Goal: Task Accomplishment & Management: Use online tool/utility

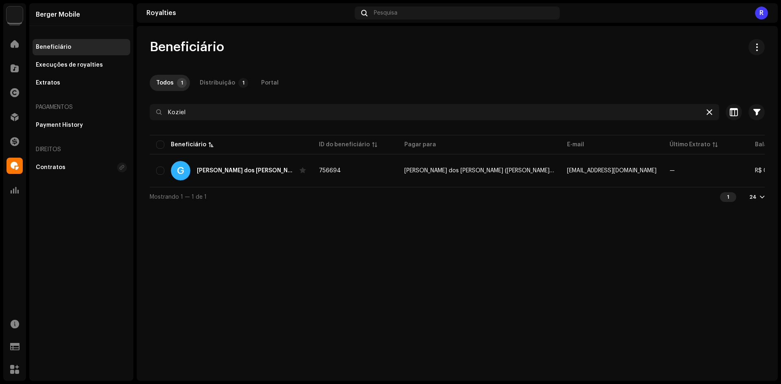
click at [708, 110] on icon at bounding box center [710, 112] width 6 height 7
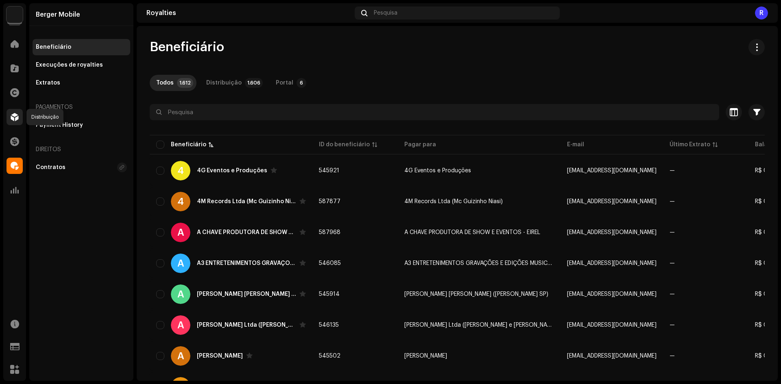
click at [16, 119] on span at bounding box center [15, 117] width 8 height 7
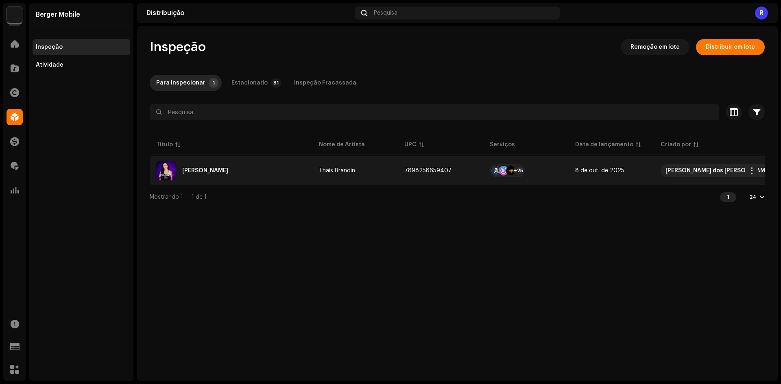
click at [198, 166] on div "[PERSON_NAME]" at bounding box center [231, 171] width 150 height 20
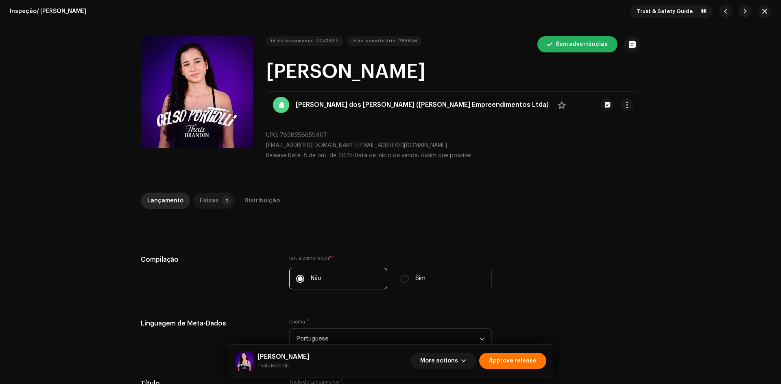
click at [222, 201] on p-badge "1" at bounding box center [227, 201] width 10 height 10
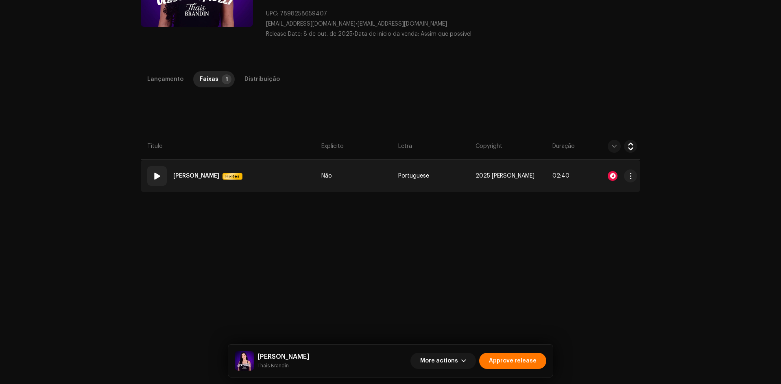
scroll to position [122, 0]
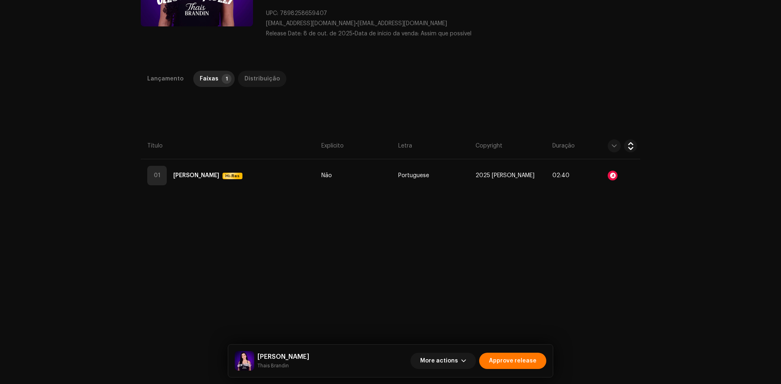
click at [268, 79] on div "Distribuição" at bounding box center [262, 79] width 35 height 16
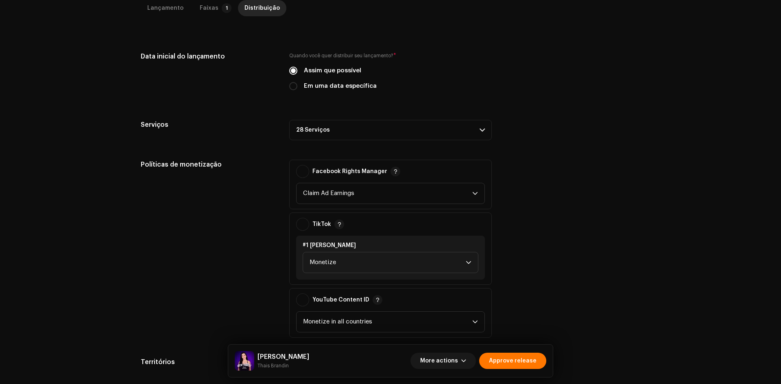
scroll to position [215, 0]
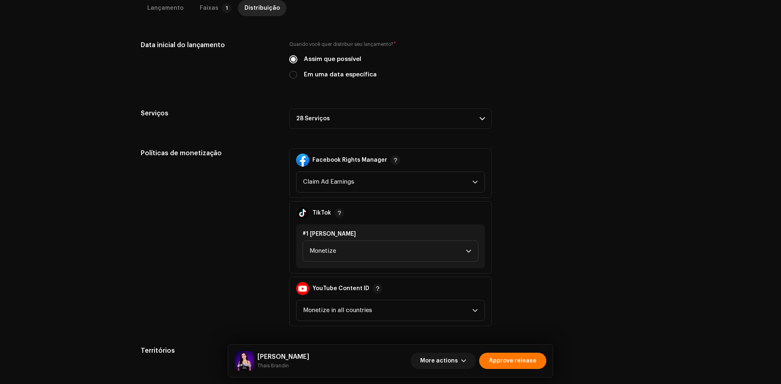
click at [347, 76] on label "Em uma data específica" at bounding box center [340, 74] width 73 height 9
click at [297, 76] on input "Em uma data específica" at bounding box center [293, 75] width 8 height 8
radio input "true"
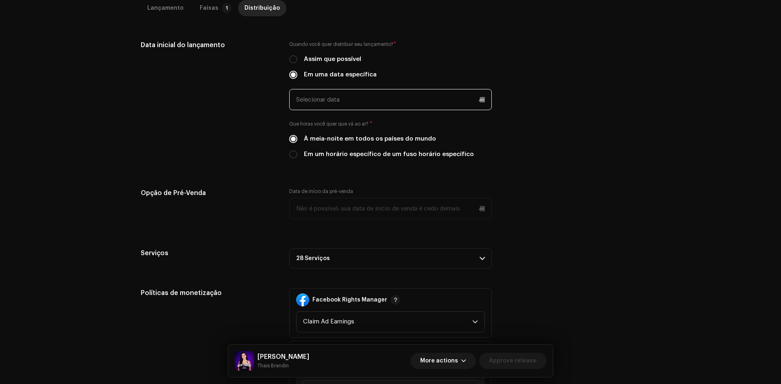
click at [343, 102] on input "text" at bounding box center [390, 99] width 203 height 21
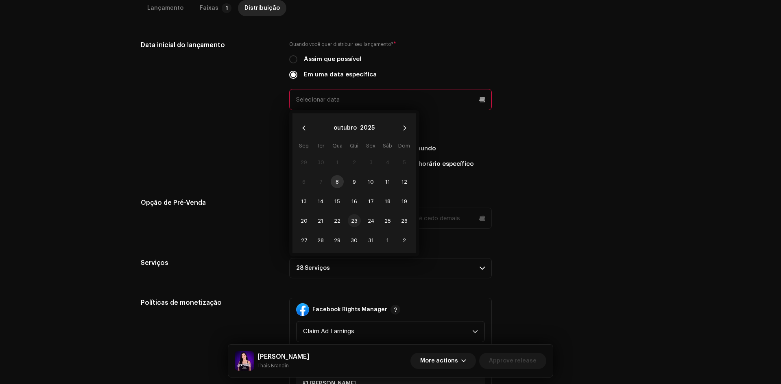
click at [350, 220] on span "23" at bounding box center [354, 220] width 13 height 13
type input "23/10/2025"
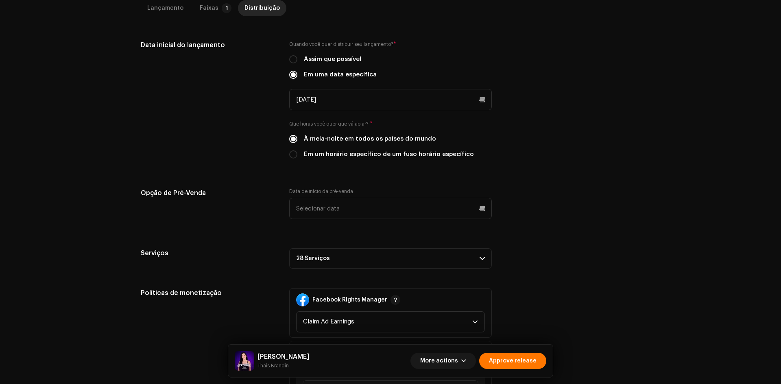
click at [337, 153] on label "Em um horário específico de um fuso horário específico" at bounding box center [389, 154] width 170 height 9
click at [297, 153] on input "Em um horário específico de um fuso horário específico" at bounding box center [293, 155] width 8 height 8
radio input "true"
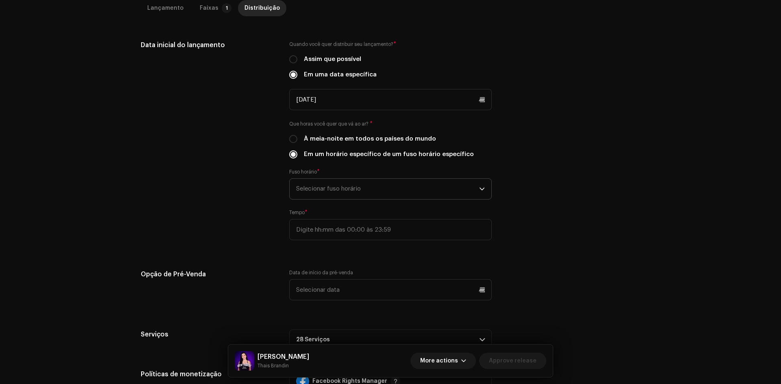
click at [330, 188] on span "Selecionar fuso horário" at bounding box center [387, 189] width 183 height 20
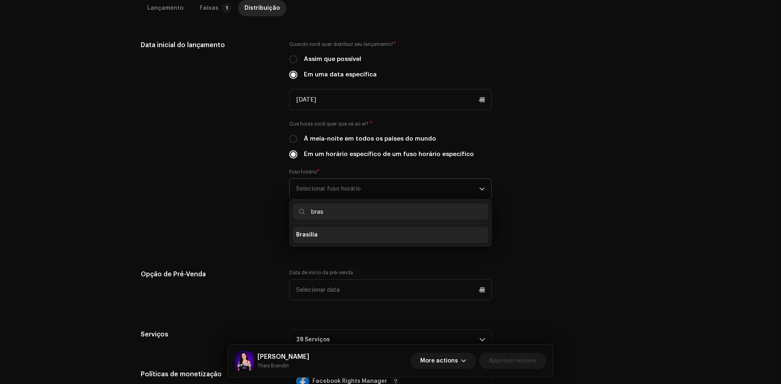
type input "bras"
click at [322, 229] on li "Brasilia" at bounding box center [390, 235] width 195 height 16
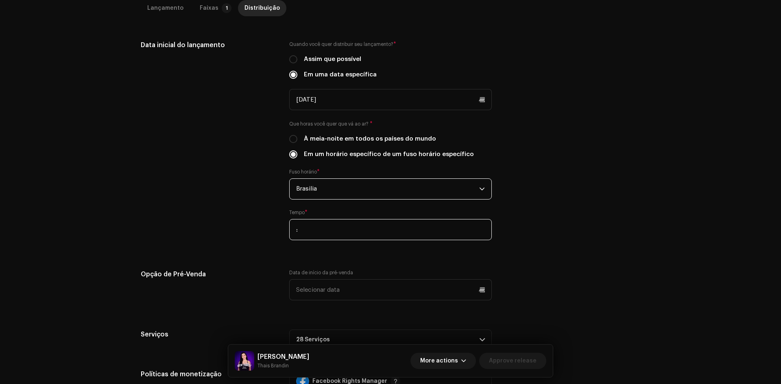
click at [303, 227] on input ":" at bounding box center [390, 229] width 203 height 21
type input "21:00"
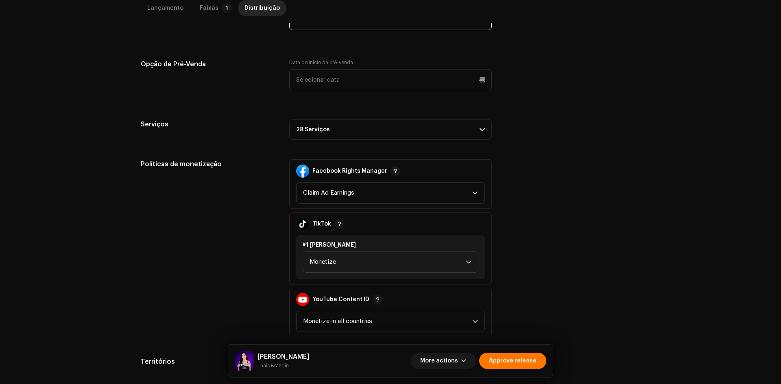
scroll to position [477, 0]
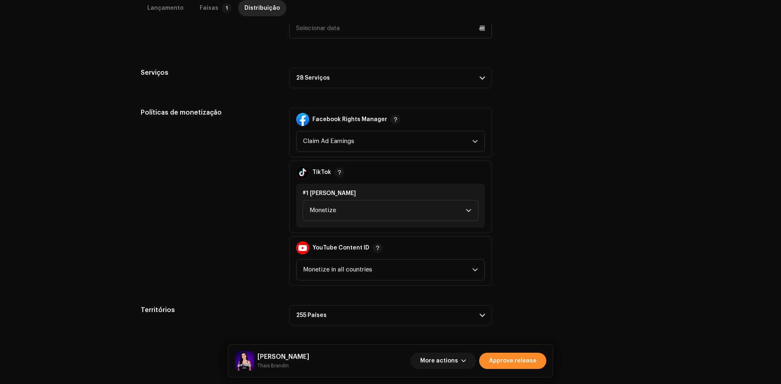
click at [524, 361] on span "Approve release" at bounding box center [513, 361] width 48 height 16
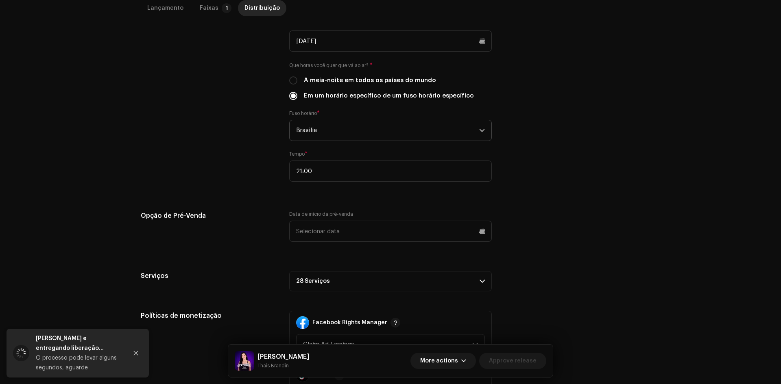
scroll to position [233, 0]
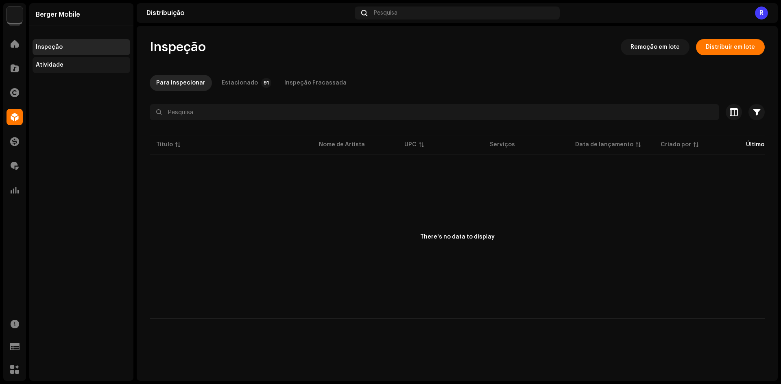
click at [103, 62] on div "Atividade" at bounding box center [81, 65] width 91 height 7
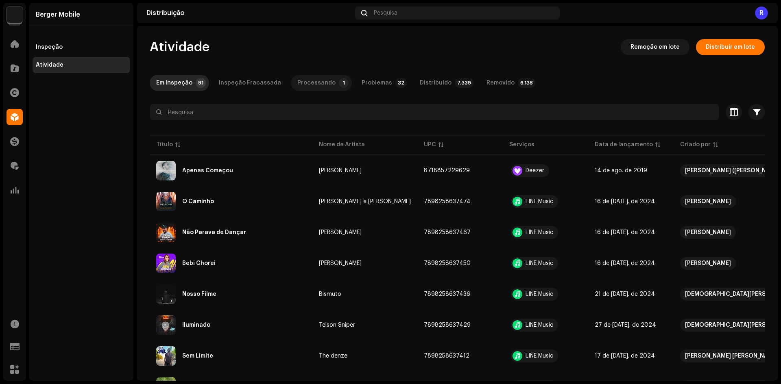
click at [321, 81] on div "Processando" at bounding box center [316, 83] width 38 height 16
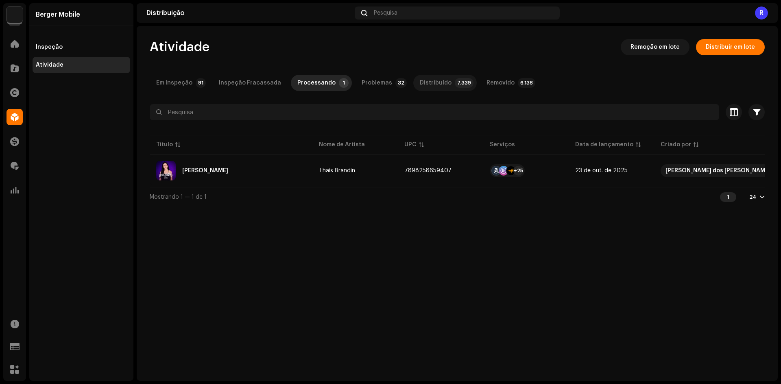
click at [423, 81] on div "Distribuído" at bounding box center [436, 83] width 32 height 16
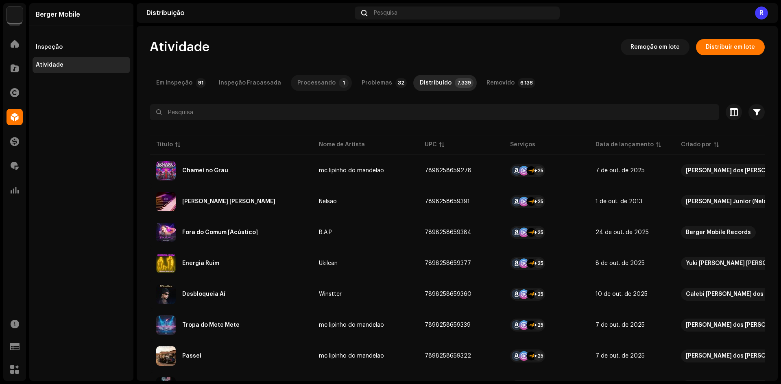
click at [306, 79] on div "Processando" at bounding box center [316, 83] width 38 height 16
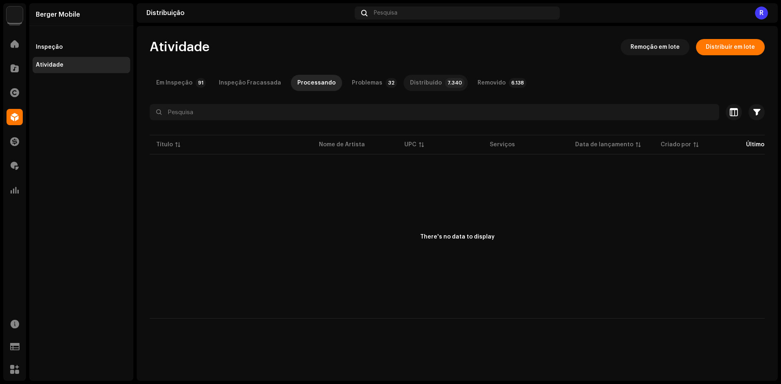
click at [424, 83] on div "Distribuído" at bounding box center [426, 83] width 32 height 16
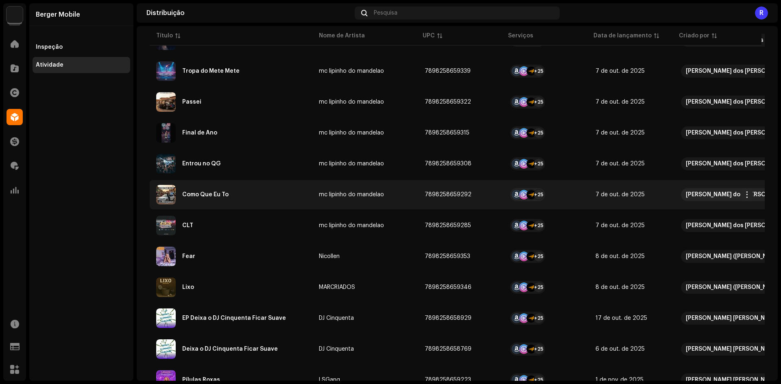
scroll to position [285, 0]
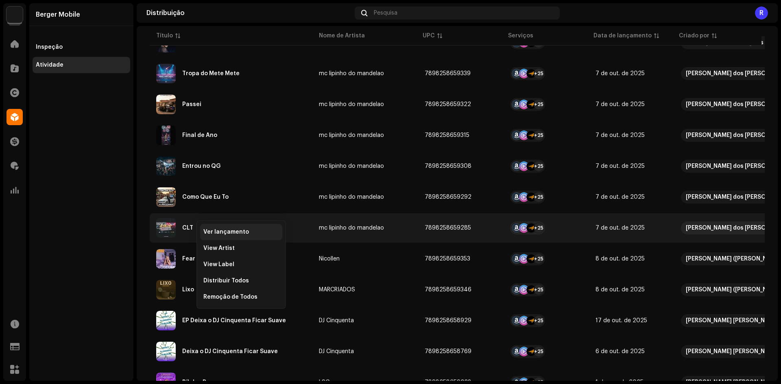
click at [215, 229] on div "Ver lançamento" at bounding box center [241, 232] width 82 height 16
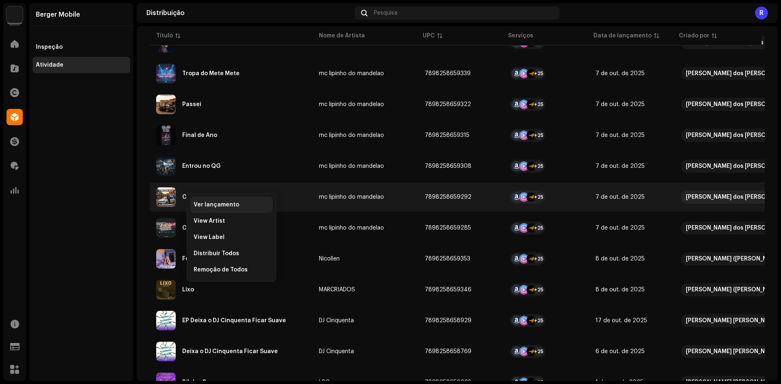
click at [225, 204] on span "Ver lançamento" at bounding box center [217, 205] width 46 height 7
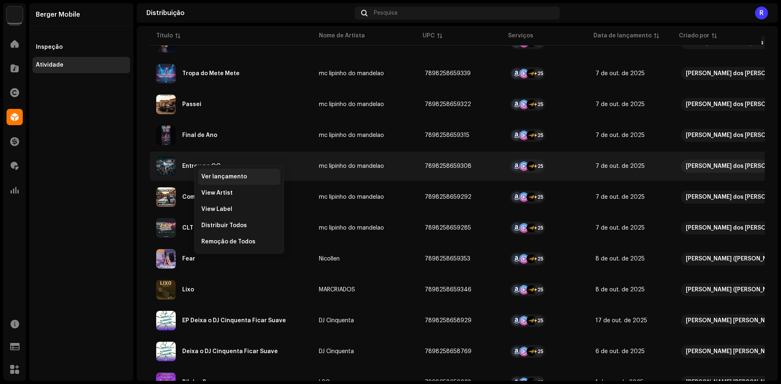
click at [210, 171] on div "Ver lançamento" at bounding box center [239, 177] width 82 height 16
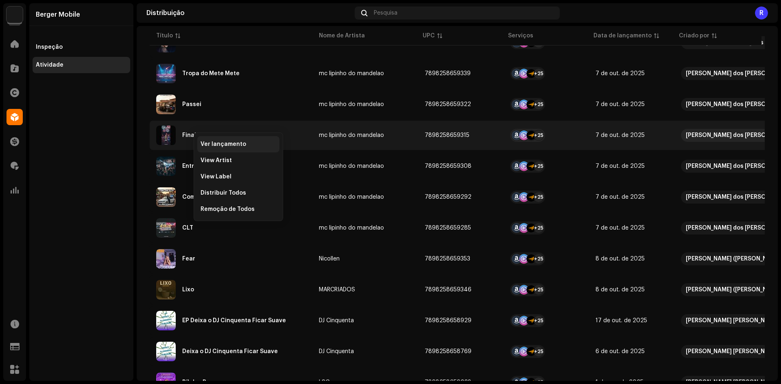
click at [212, 140] on div "Ver lançamento" at bounding box center [238, 144] width 82 height 16
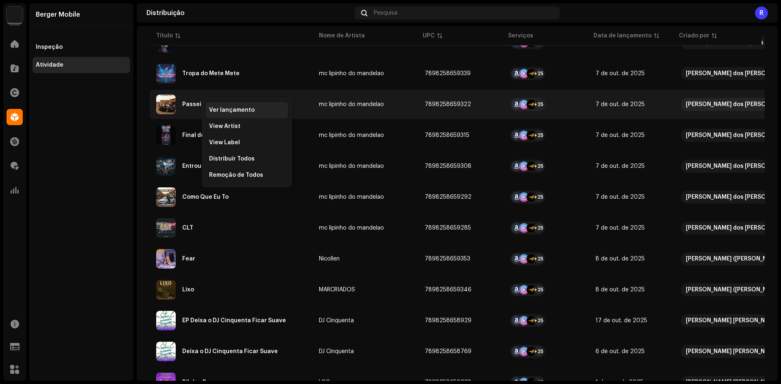
click at [215, 112] on span "Ver lançamento" at bounding box center [232, 110] width 46 height 7
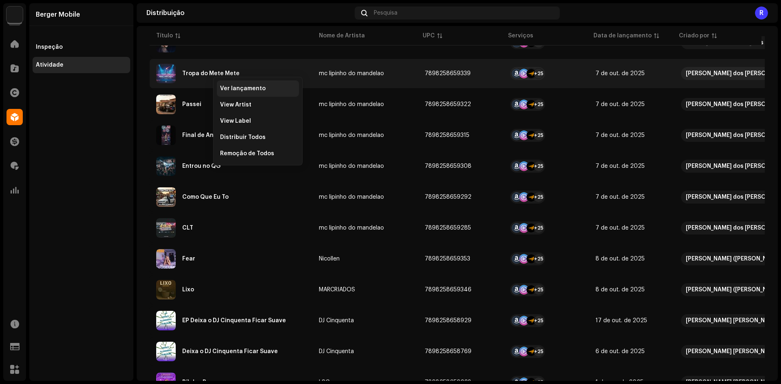
click at [228, 88] on span "Ver lançamento" at bounding box center [243, 88] width 46 height 7
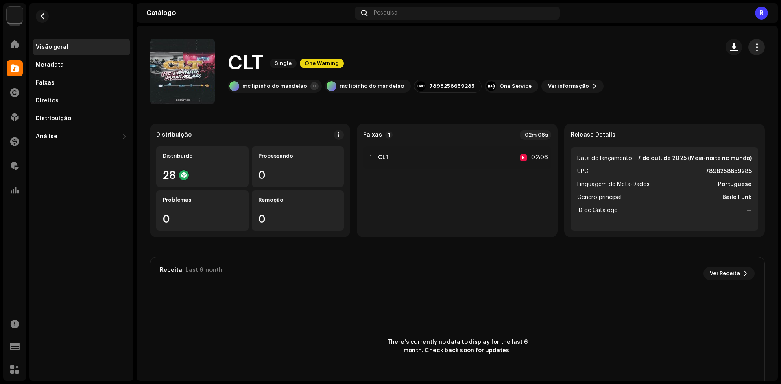
click at [760, 48] on button "button" at bounding box center [757, 47] width 16 height 16
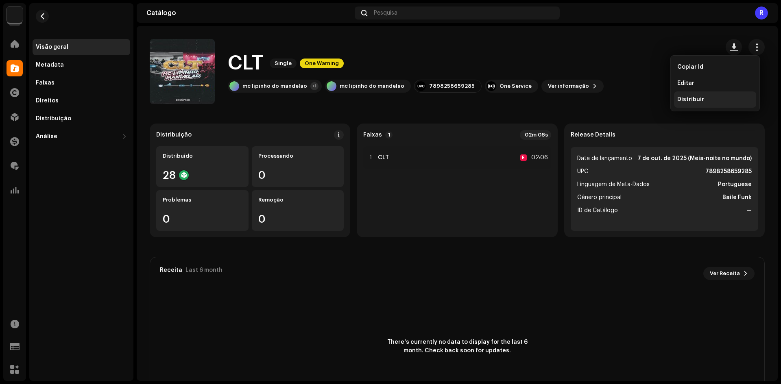
click at [686, 98] on span "Distribuir" at bounding box center [690, 99] width 27 height 7
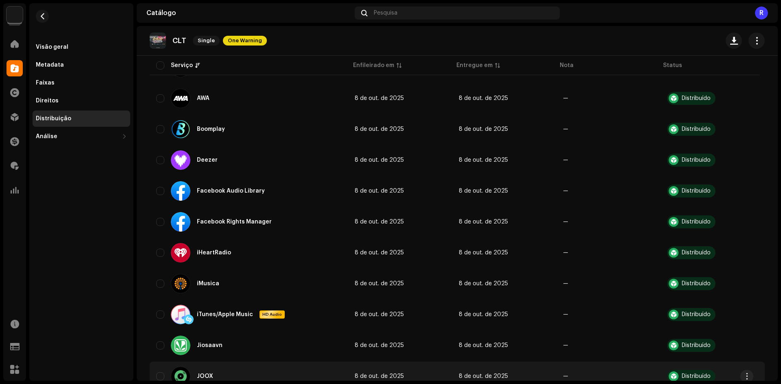
scroll to position [285, 0]
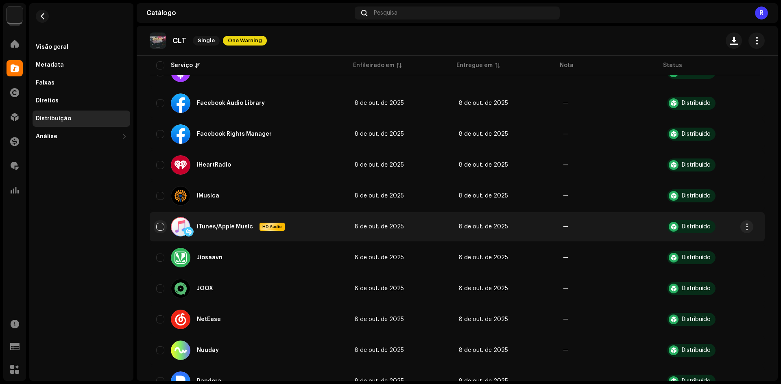
click at [163, 227] on input "checkbox" at bounding box center [160, 227] width 8 height 8
checkbox input "true"
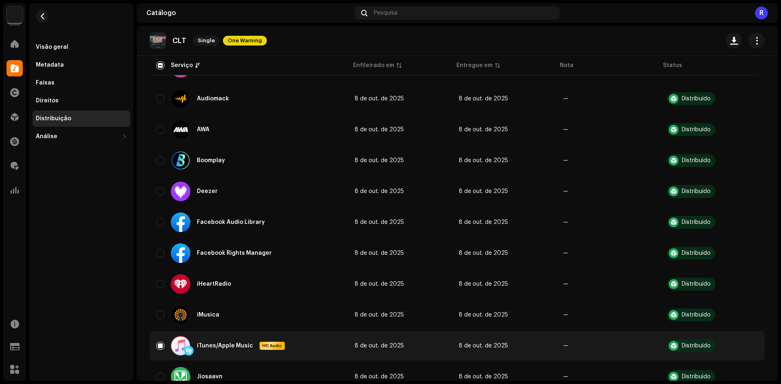
scroll to position [41, 0]
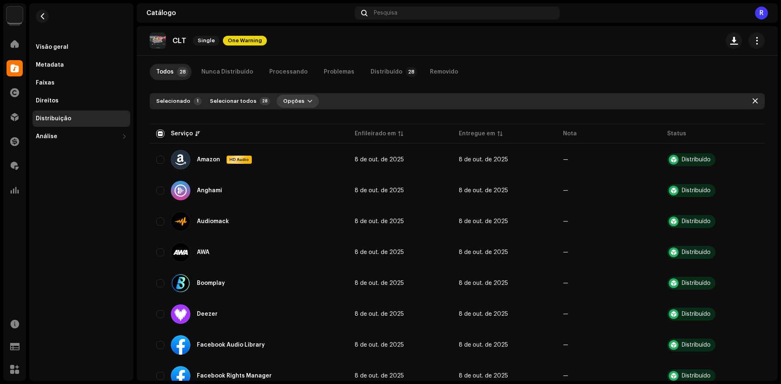
click at [304, 96] on button "Opções" at bounding box center [298, 101] width 42 height 13
click at [302, 117] on div "Distribuir" at bounding box center [315, 119] width 76 height 7
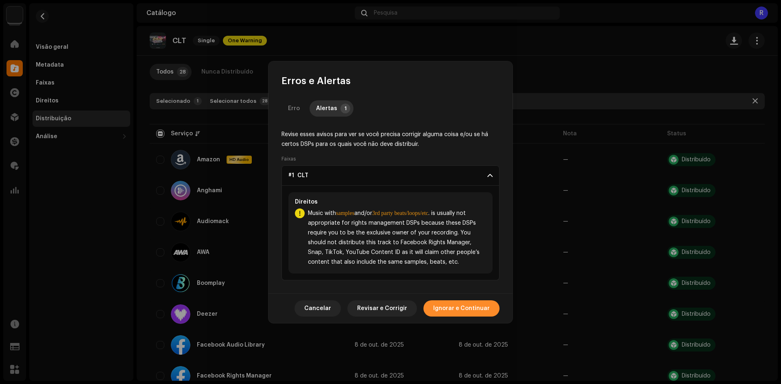
click at [447, 303] on span "Ignorar e Continuar" at bounding box center [461, 309] width 57 height 16
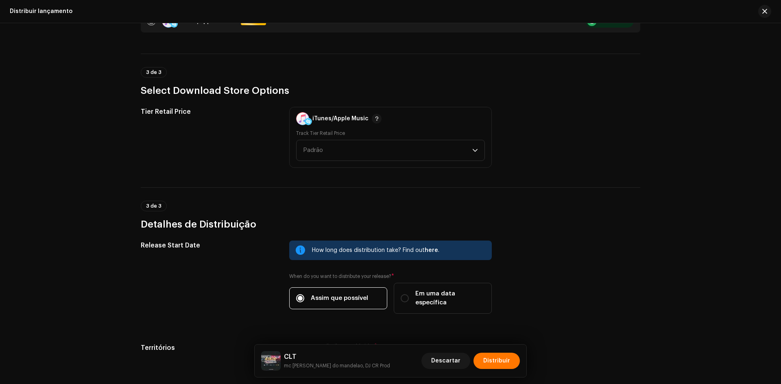
scroll to position [221, 0]
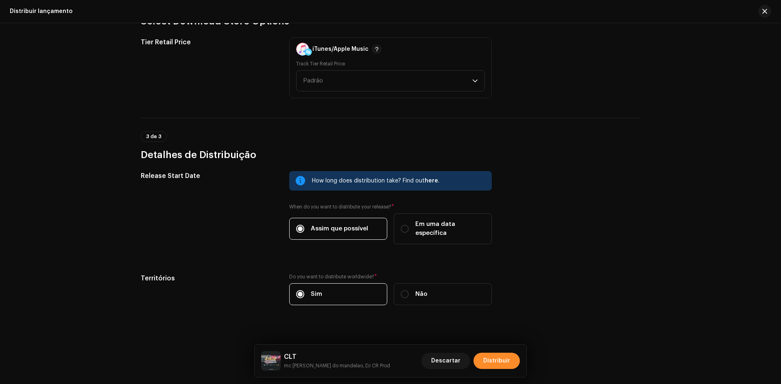
click at [498, 356] on span "Distribuir" at bounding box center [496, 361] width 27 height 16
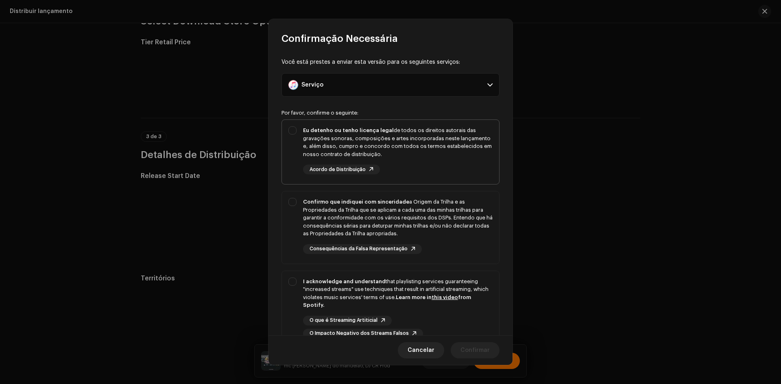
click at [296, 146] on div "Eu detenho ou tenho licença legal de todos os direitos autorais das gravações s…" at bounding box center [390, 150] width 217 height 61
checkbox input "true"
click at [293, 218] on div "Confirmo que indiquei com sinceridade a Origem da Trilha e as Propriedades da T…" at bounding box center [390, 226] width 217 height 69
checkbox input "true"
click at [295, 297] on div "I acknowledge and understand that playlisting services guaranteeing "increased …" at bounding box center [390, 308] width 217 height 74
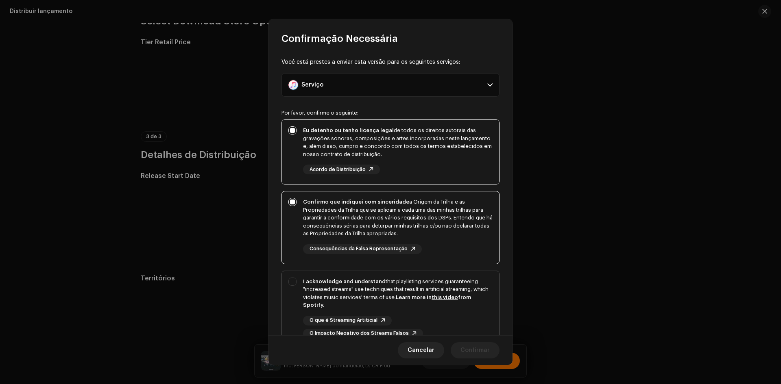
checkbox input "true"
click at [480, 347] on span "Confirmar" at bounding box center [475, 351] width 29 height 16
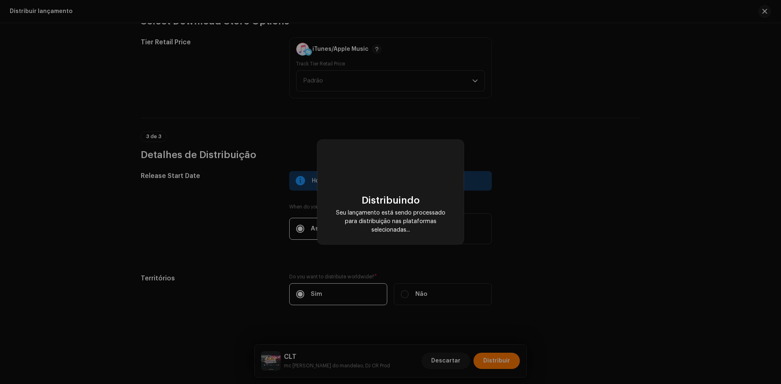
scroll to position [0, 0]
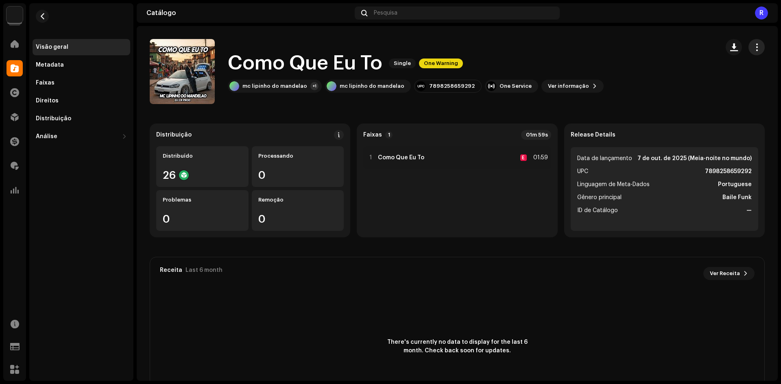
click at [753, 44] on span "button" at bounding box center [757, 47] width 8 height 7
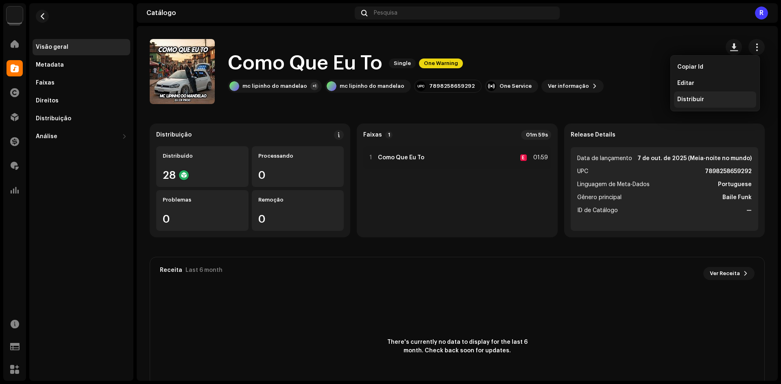
click at [706, 97] on div "Distribuir" at bounding box center [715, 99] width 76 height 7
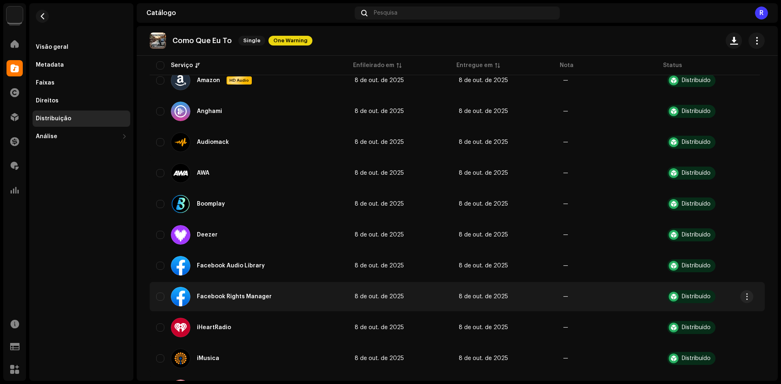
scroll to position [244, 0]
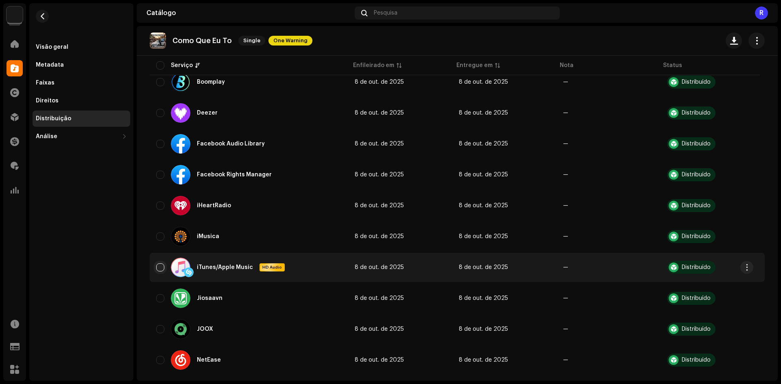
click at [160, 268] on input "checkbox" at bounding box center [160, 268] width 8 height 8
checkbox input "true"
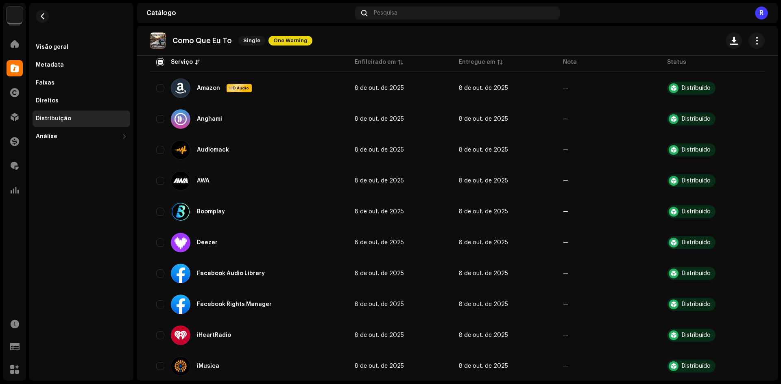
scroll to position [41, 0]
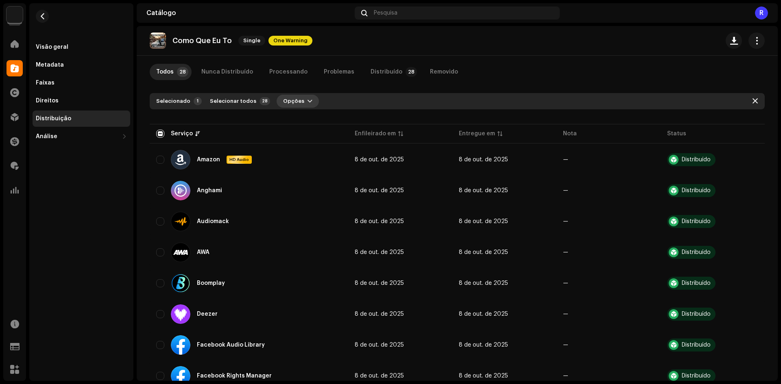
click at [287, 102] on span "Opções" at bounding box center [293, 101] width 21 height 16
click at [295, 119] on span "Distribuir" at bounding box center [290, 119] width 27 height 7
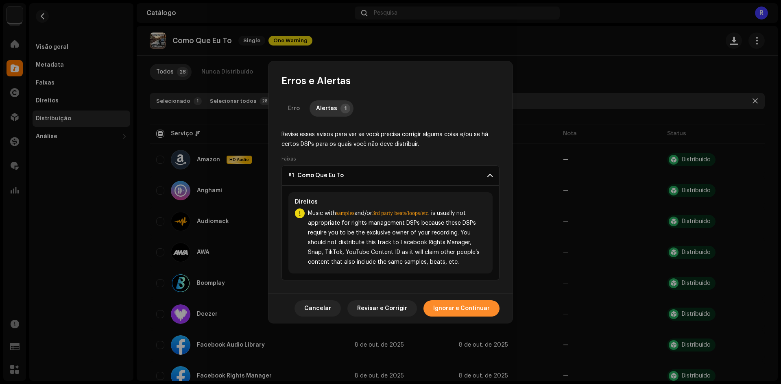
click at [459, 303] on span "Ignorar e Continuar" at bounding box center [461, 309] width 57 height 16
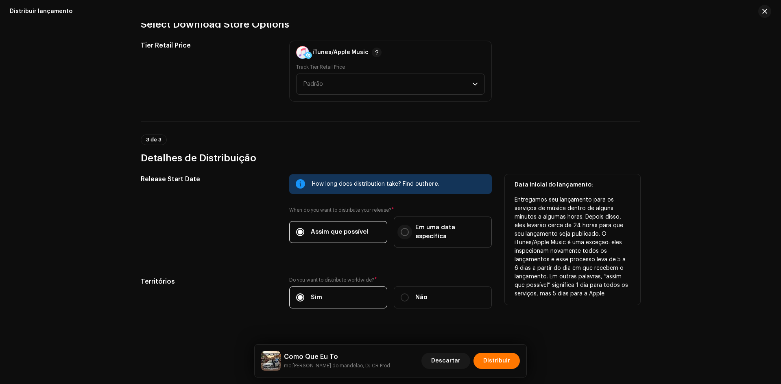
scroll to position [221, 0]
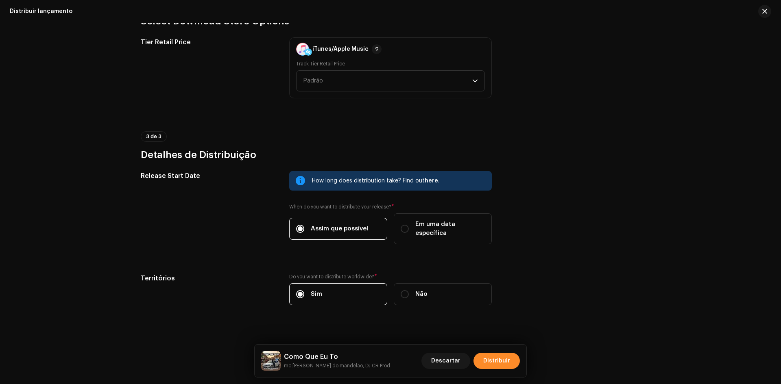
click at [500, 357] on span "Distribuir" at bounding box center [496, 361] width 27 height 16
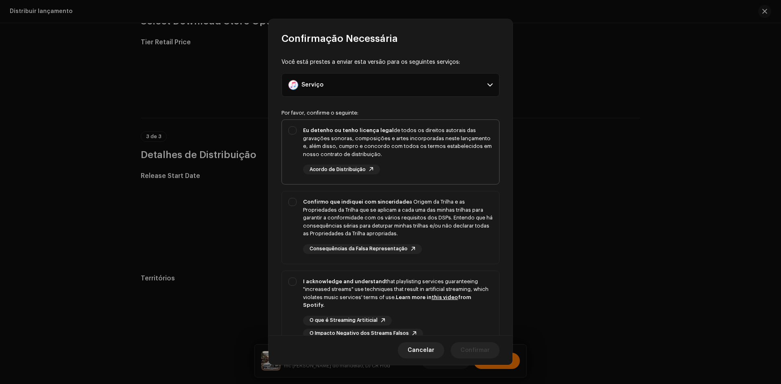
click at [287, 136] on div "Eu detenho ou tenho licença legal de todos os direitos autorais das gravações s…" at bounding box center [390, 150] width 217 height 61
checkbox input "true"
click at [291, 221] on div "Confirmo que indiquei com sinceridade a Origem da Trilha e as Propriedades da T…" at bounding box center [390, 226] width 217 height 69
checkbox input "true"
click at [288, 303] on div "I acknowledge and understand that playlisting services guaranteeing "increased …" at bounding box center [390, 308] width 217 height 74
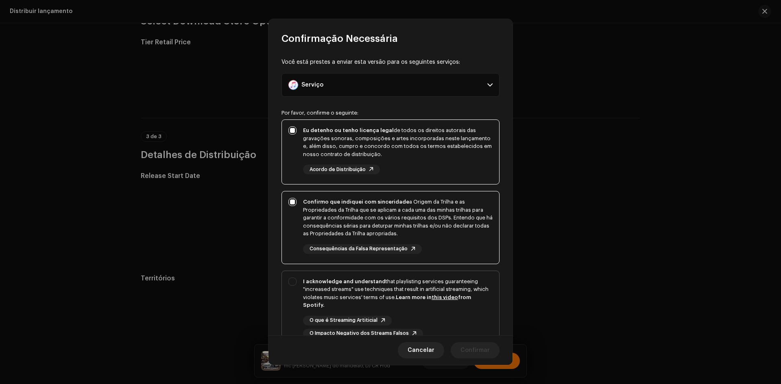
checkbox input "true"
click at [469, 347] on span "Confirmar" at bounding box center [475, 351] width 29 height 16
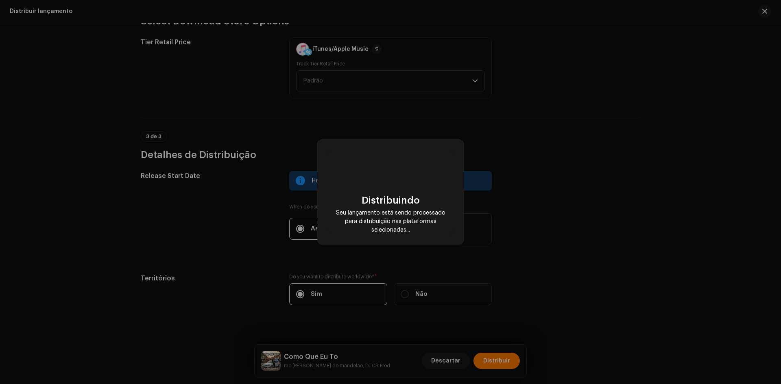
scroll to position [0, 0]
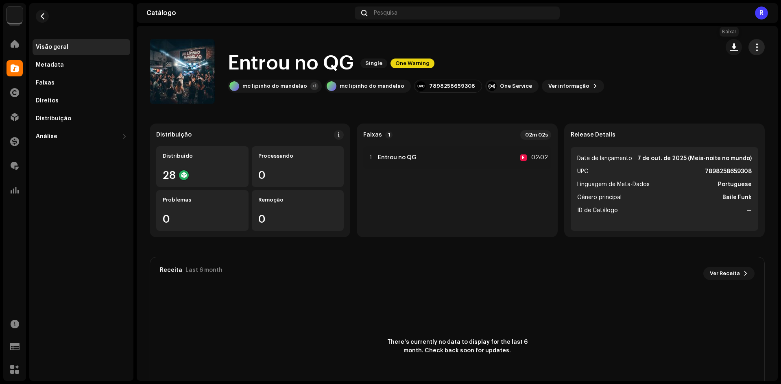
click at [753, 47] on span "button" at bounding box center [757, 47] width 8 height 7
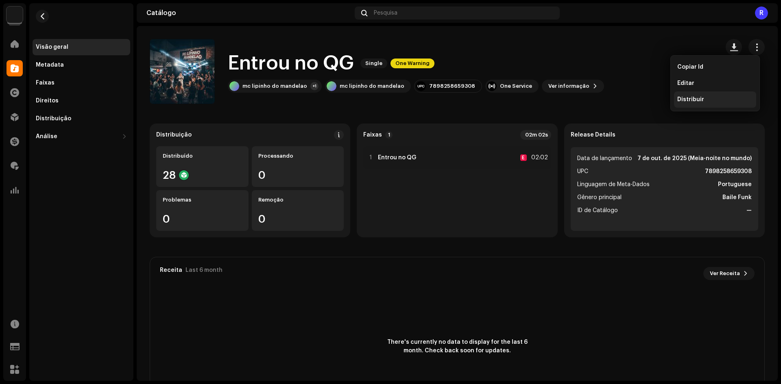
click at [712, 99] on div "Distribuir" at bounding box center [715, 99] width 76 height 7
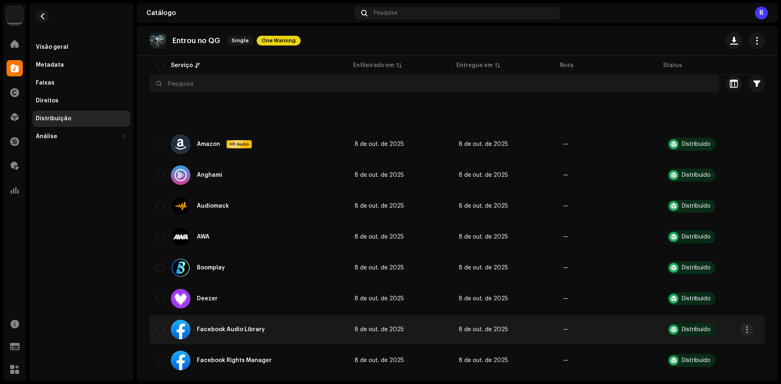
scroll to position [163, 0]
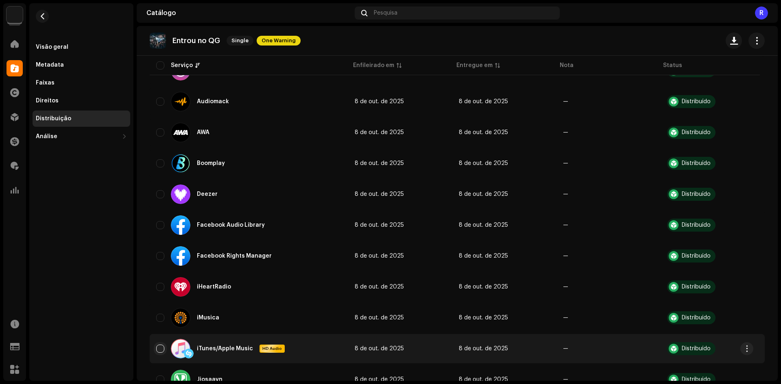
click at [159, 349] on input "checkbox" at bounding box center [160, 349] width 8 height 8
checkbox input "true"
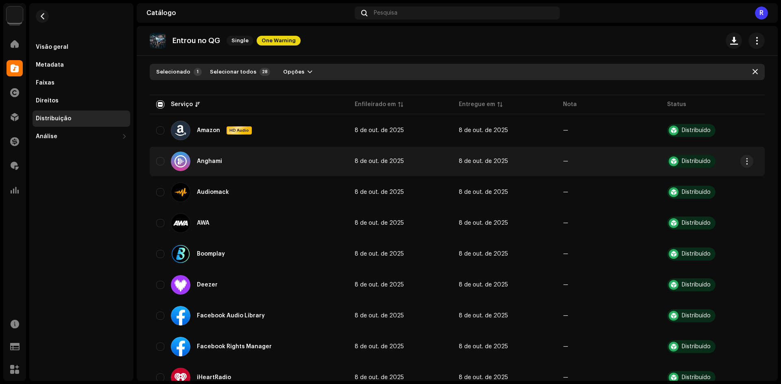
scroll to position [0, 0]
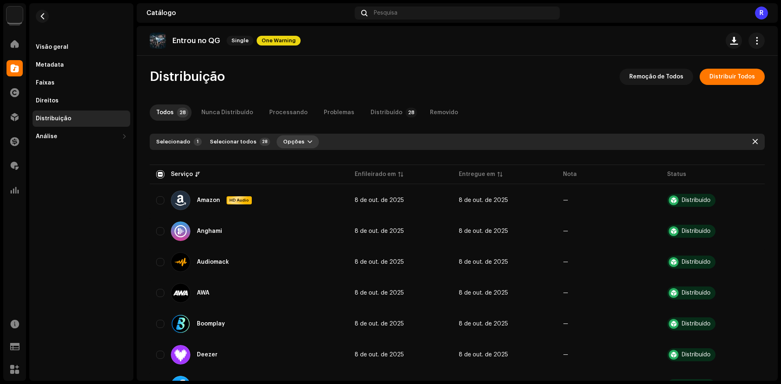
click at [295, 137] on span "Opções" at bounding box center [293, 142] width 21 height 16
click at [294, 157] on div "Distribuir" at bounding box center [314, 160] width 82 height 16
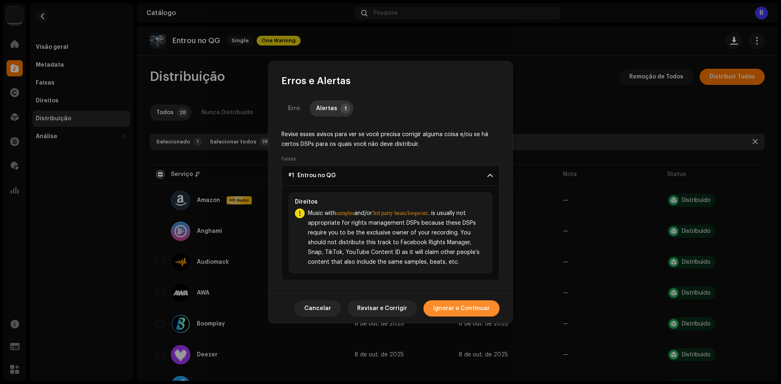
click at [455, 304] on span "Ignorar e Continuar" at bounding box center [461, 309] width 57 height 16
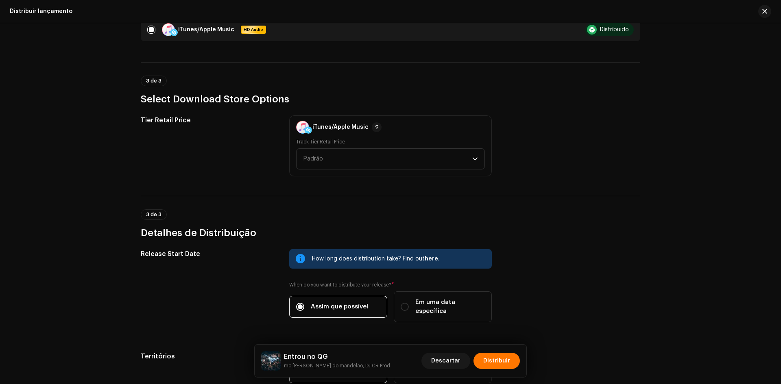
scroll to position [221, 0]
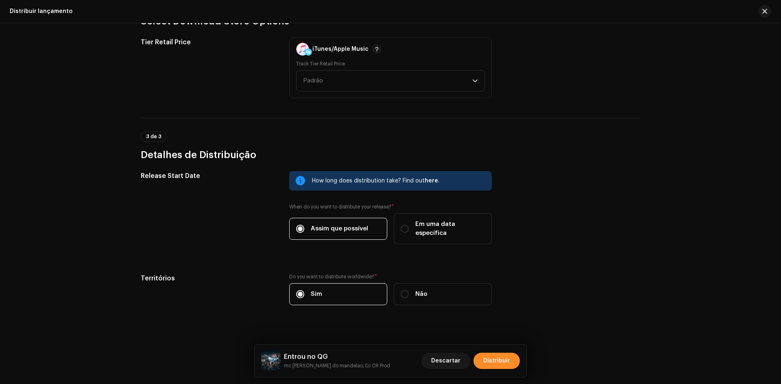
click at [496, 356] on span "Distribuir" at bounding box center [496, 361] width 27 height 16
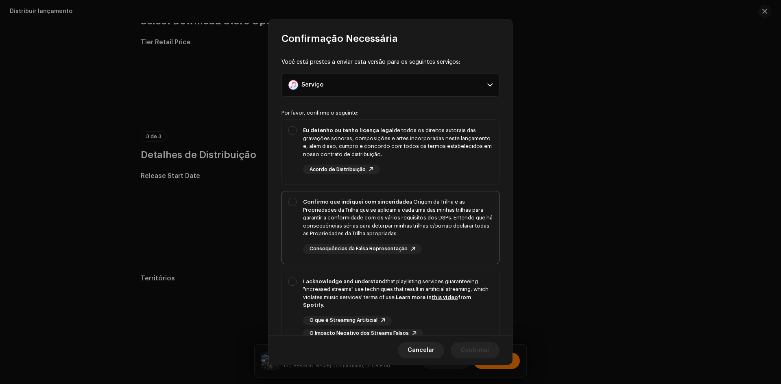
drag, startPoint x: 293, startPoint y: 162, endPoint x: 291, endPoint y: 199, distance: 36.7
click at [294, 163] on div "Eu detenho ou tenho licença legal de todos os direitos autorais das gravações s…" at bounding box center [390, 150] width 217 height 61
checkbox input "true"
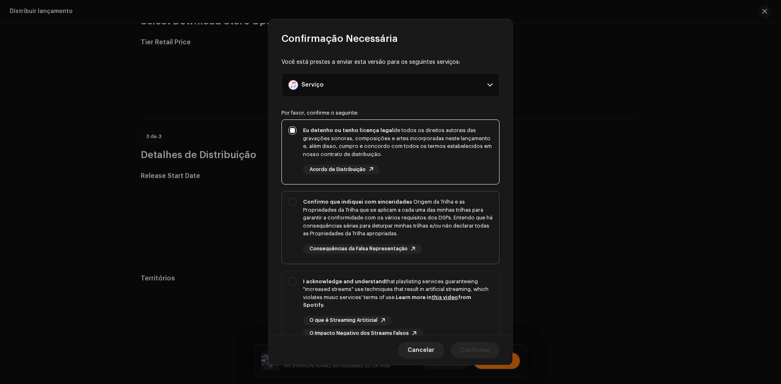
click at [290, 213] on div "Confirmo que indiquei com sinceridade a Origem da Trilha e as Propriedades da T…" at bounding box center [390, 226] width 217 height 69
checkbox input "true"
click at [287, 290] on div "I acknowledge and understand that playlisting services guaranteeing "increased …" at bounding box center [390, 308] width 217 height 74
checkbox input "true"
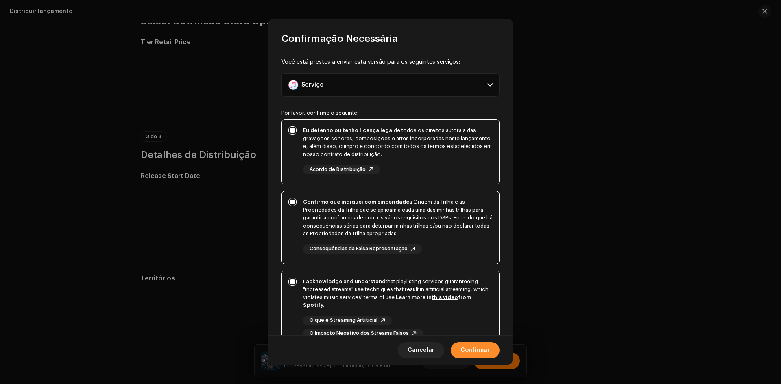
click at [483, 351] on span "Confirmar" at bounding box center [475, 351] width 29 height 16
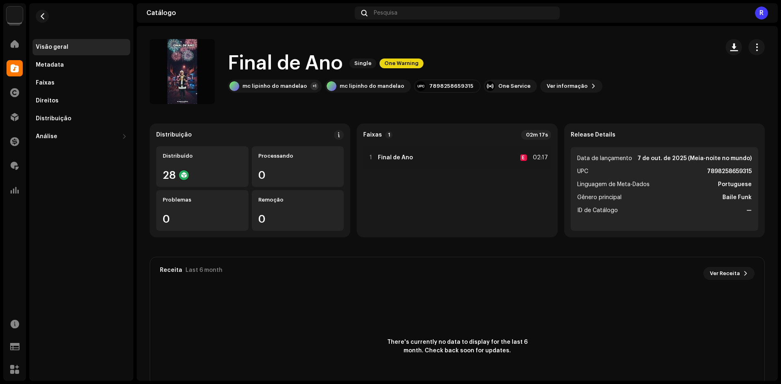
click at [759, 41] on re-m-actions-button at bounding box center [757, 47] width 16 height 16
click at [754, 46] on span "button" at bounding box center [757, 47] width 8 height 7
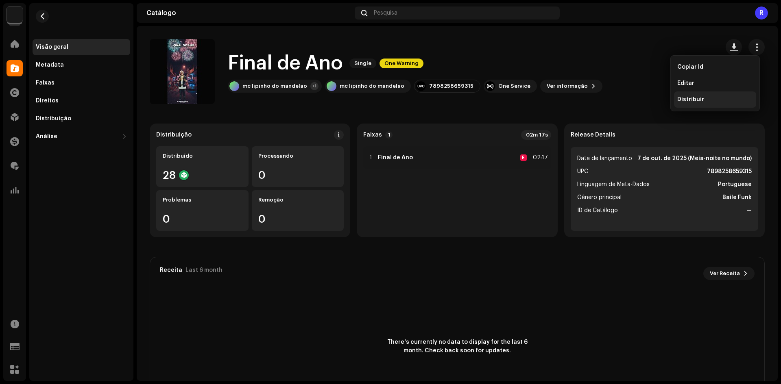
click at [712, 95] on div "Distribuir" at bounding box center [715, 100] width 82 height 16
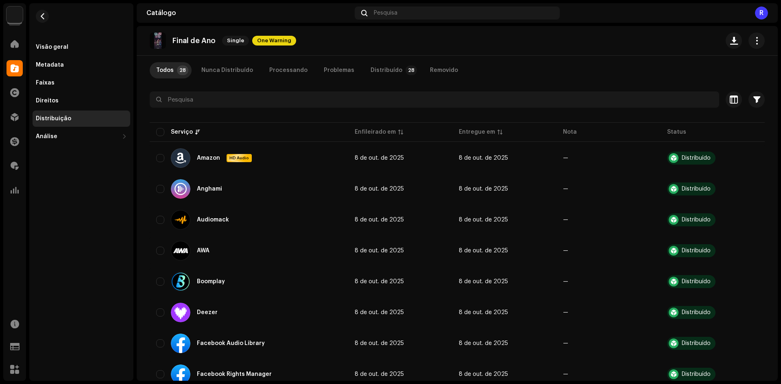
scroll to position [163, 0]
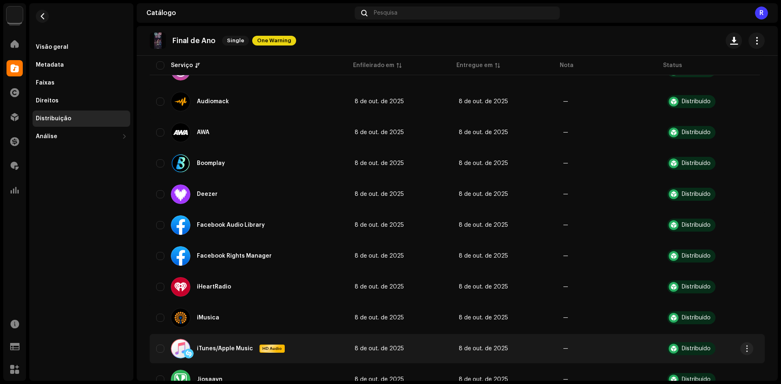
click at [155, 348] on td "iTunes/Apple Music HD Audio" at bounding box center [249, 348] width 199 height 29
click at [158, 348] on input "checkbox" at bounding box center [160, 349] width 8 height 8
checkbox input "true"
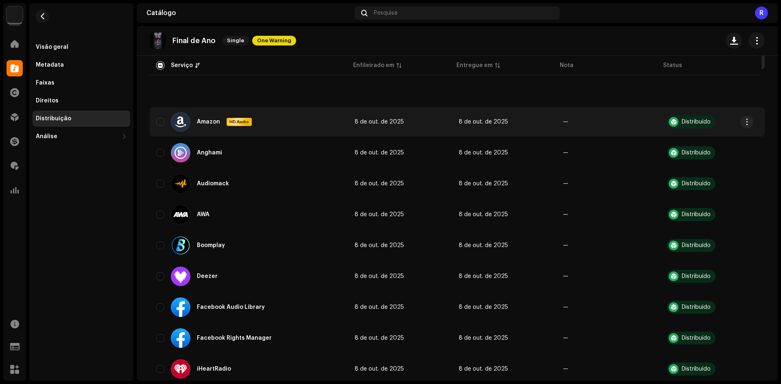
scroll to position [0, 0]
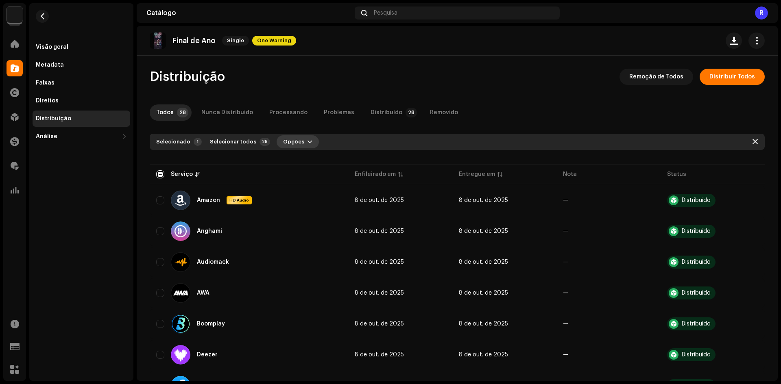
click at [283, 143] on span "Opções" at bounding box center [293, 142] width 21 height 16
click at [292, 157] on div "Distribuir" at bounding box center [314, 160] width 82 height 16
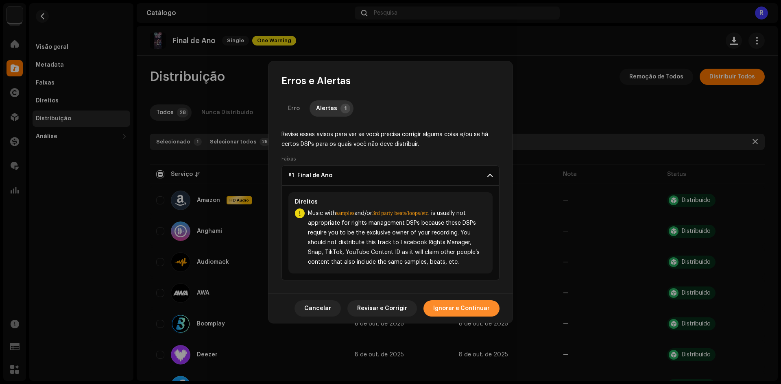
click at [463, 306] on span "Ignorar e Continuar" at bounding box center [461, 309] width 57 height 16
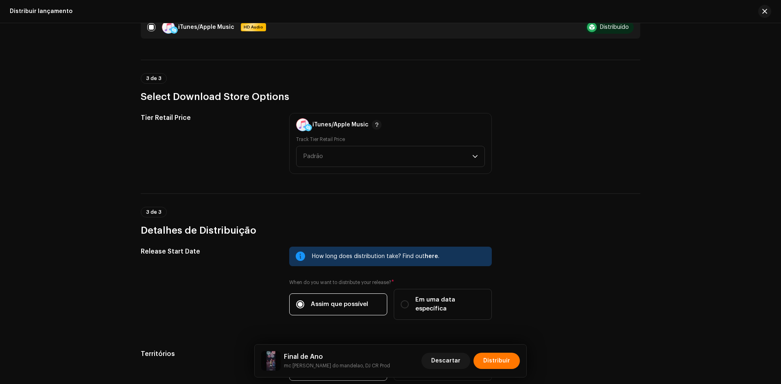
scroll to position [221, 0]
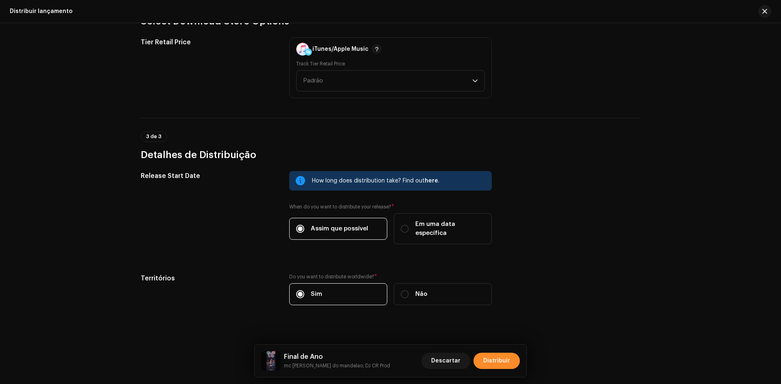
click at [503, 362] on span "Distribuir" at bounding box center [496, 361] width 27 height 16
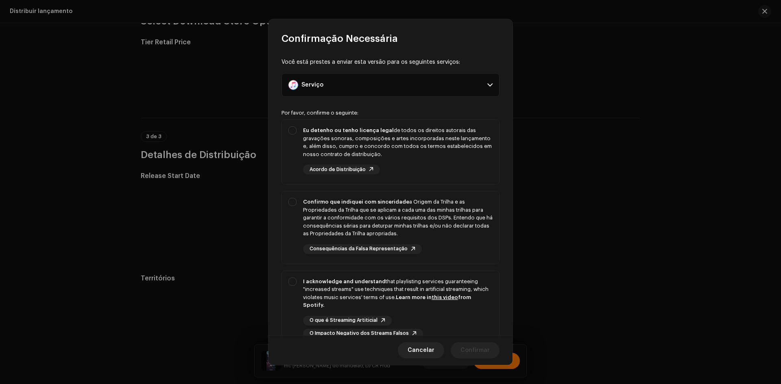
click at [276, 172] on div "Você está prestes a enviar esta versão para os seguintes serviços: Serviço iTun…" at bounding box center [391, 190] width 244 height 290
drag, startPoint x: 284, startPoint y: 170, endPoint x: 295, endPoint y: 189, distance: 22.4
click at [284, 170] on div "Eu detenho ou tenho licença legal de todos os direitos autorais das gravações s…" at bounding box center [390, 150] width 217 height 61
checkbox input "true"
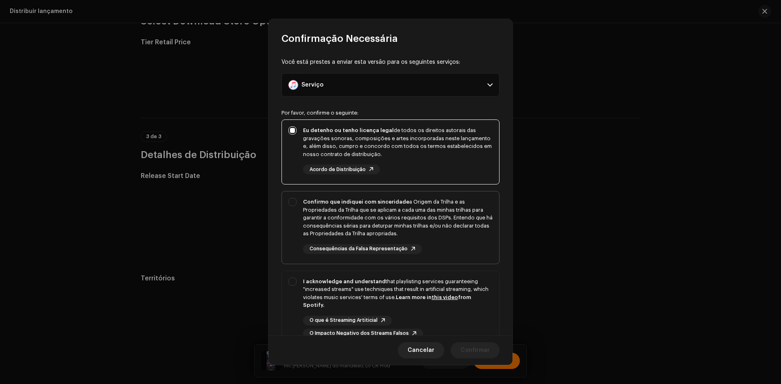
click at [297, 219] on div "Confirmo que indiquei com sinceridade a Origem da Trilha e as Propriedades da T…" at bounding box center [390, 226] width 217 height 69
checkbox input "true"
click at [286, 289] on div "I acknowledge and understand that playlisting services guaranteeing "increased …" at bounding box center [390, 308] width 217 height 74
checkbox input "true"
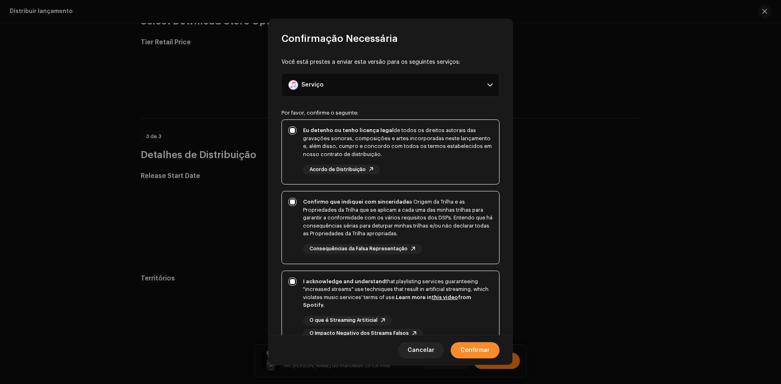
click at [469, 355] on span "Confirmar" at bounding box center [475, 351] width 29 height 16
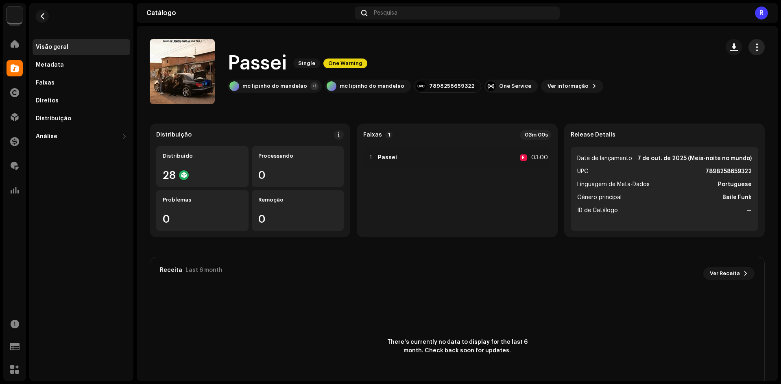
click at [756, 46] on button "button" at bounding box center [757, 47] width 16 height 16
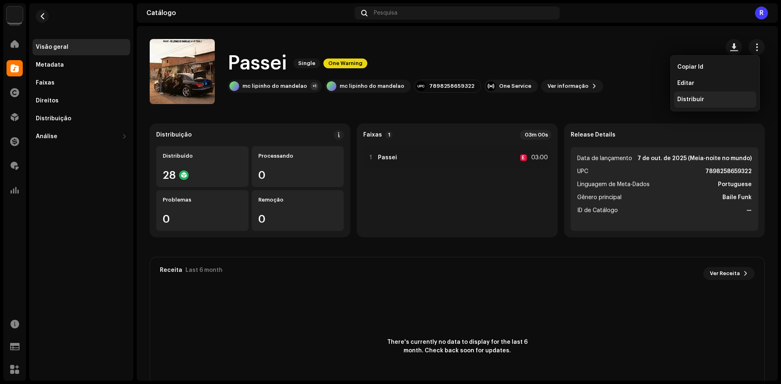
click at [703, 101] on div "Distribuir" at bounding box center [715, 99] width 76 height 7
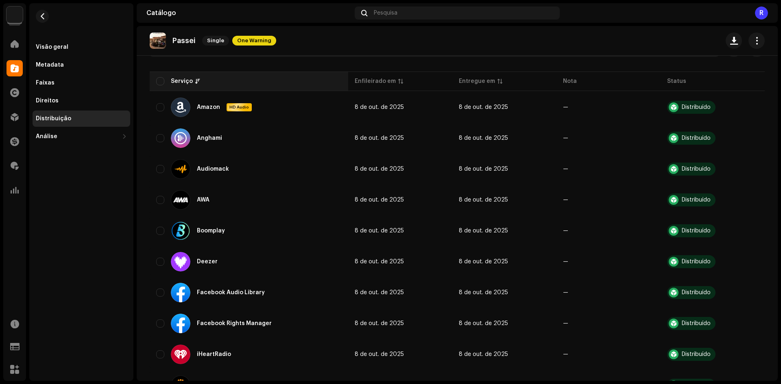
scroll to position [163, 0]
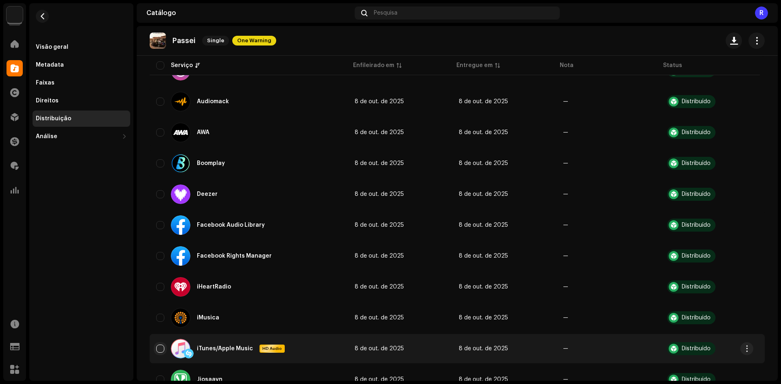
click at [157, 347] on input "checkbox" at bounding box center [160, 349] width 8 height 8
checkbox input "true"
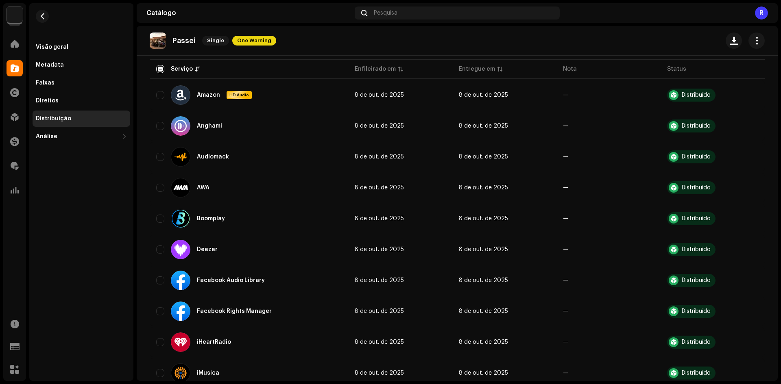
scroll to position [41, 0]
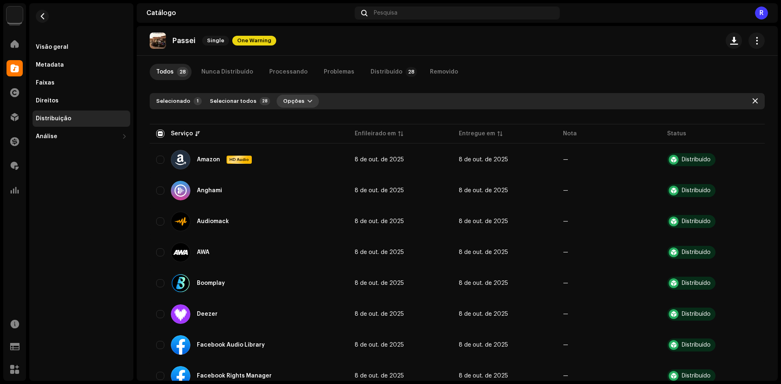
click at [298, 105] on button "Opções" at bounding box center [298, 101] width 42 height 13
click at [302, 121] on div "Distribuir" at bounding box center [315, 119] width 76 height 7
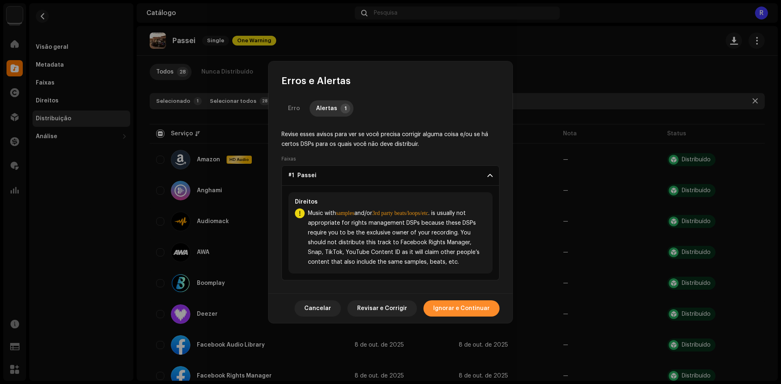
click at [453, 306] on span "Ignorar e Continuar" at bounding box center [461, 309] width 57 height 16
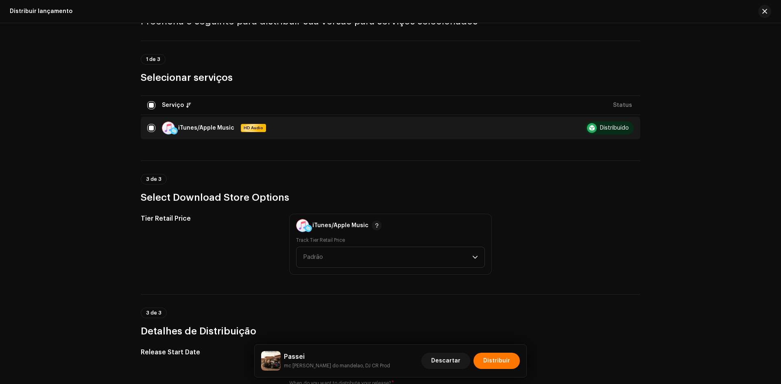
scroll to position [221, 0]
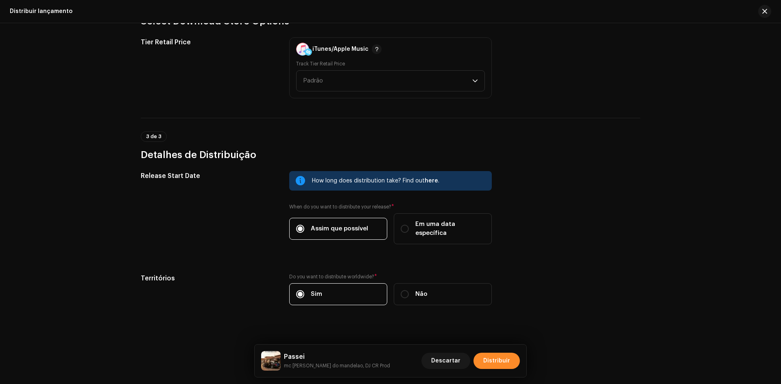
click at [493, 356] on span "Distribuir" at bounding box center [496, 361] width 27 height 16
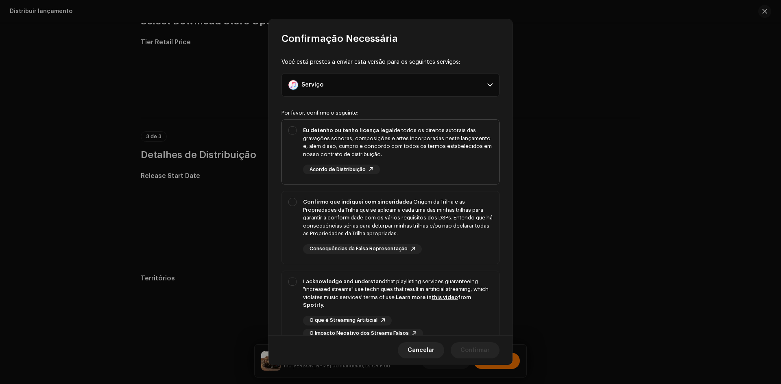
drag, startPoint x: 301, startPoint y: 133, endPoint x: 283, endPoint y: 209, distance: 78.2
click at [301, 134] on div "Eu detenho ou tenho licença legal de todos os direitos autorais das gravações s…" at bounding box center [390, 150] width 217 height 61
checkbox input "true"
click at [284, 210] on div "Confirmo que indiquei com sinceridade a Origem da Trilha e as Propriedades da T…" at bounding box center [390, 226] width 217 height 69
checkbox input "true"
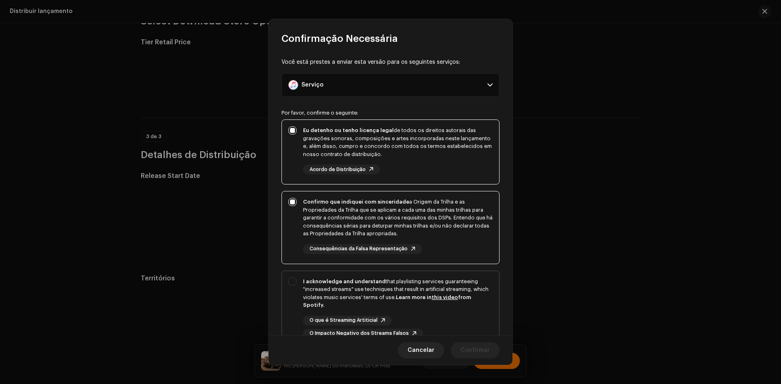
click at [287, 300] on div "I acknowledge and understand that playlisting services guaranteeing "increased …" at bounding box center [390, 308] width 217 height 74
checkbox input "true"
click at [471, 349] on span "Confirmar" at bounding box center [475, 351] width 29 height 16
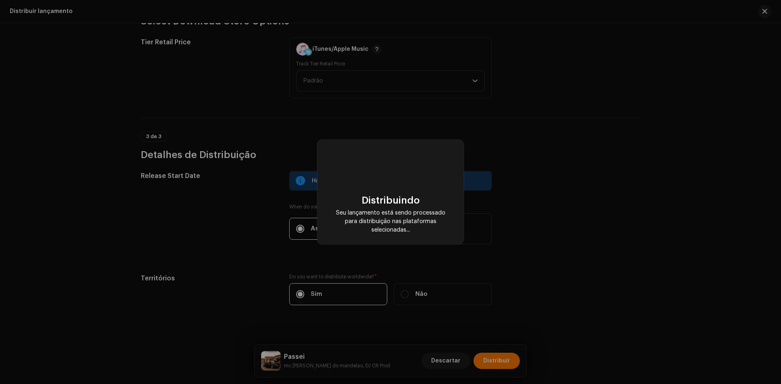
scroll to position [0, 0]
